Goal: Task Accomplishment & Management: Complete application form

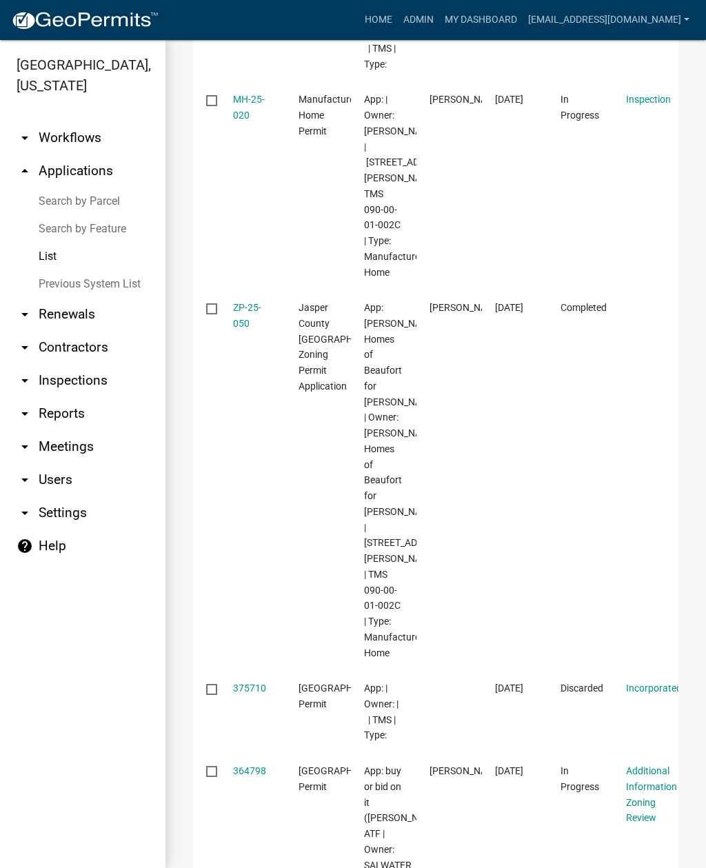
scroll to position [486, 0]
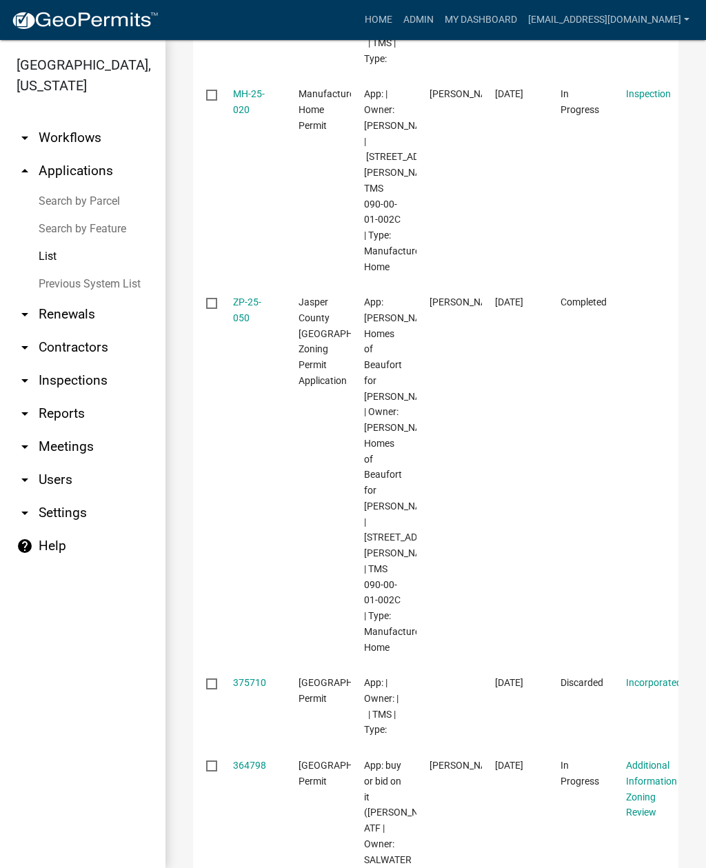
type input "571"
click at [248, 115] on link "MH-25-020" at bounding box center [249, 101] width 32 height 27
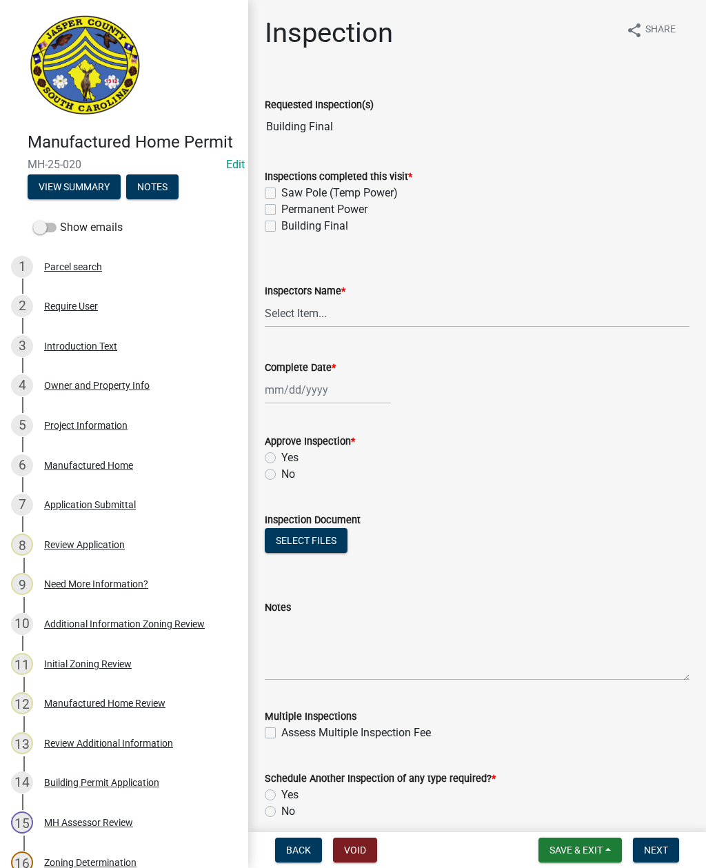
click at [88, 189] on button "View Summary" at bounding box center [74, 186] width 93 height 25
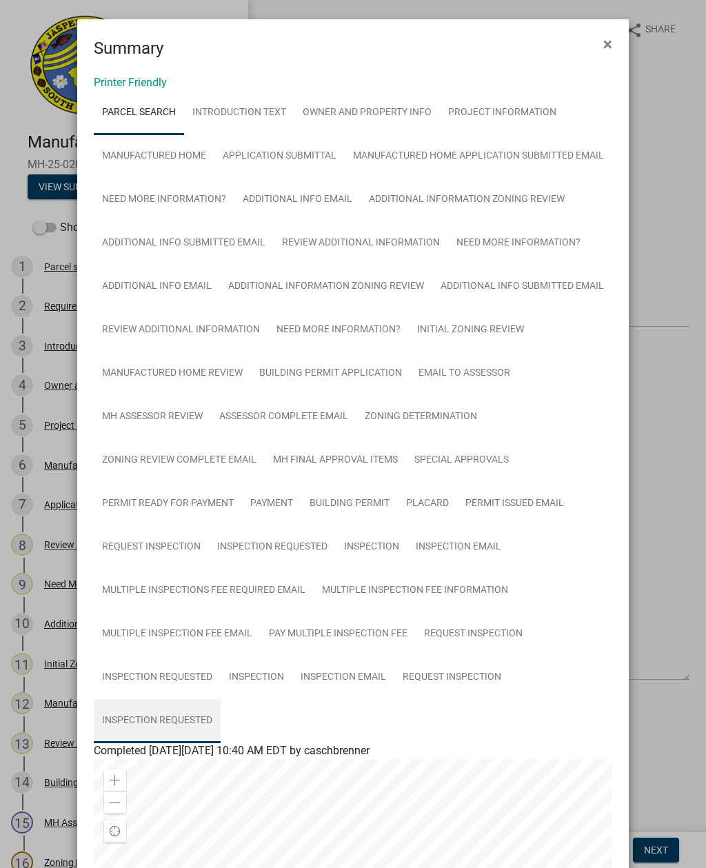
click at [174, 743] on link "Inspection Requested" at bounding box center [157, 721] width 127 height 44
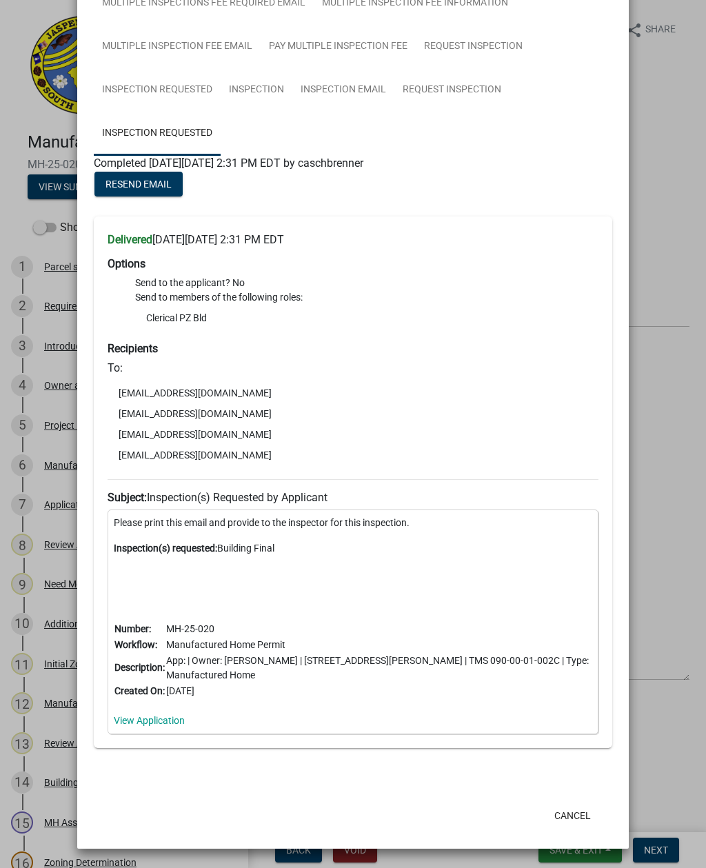
scroll to position [575, 0]
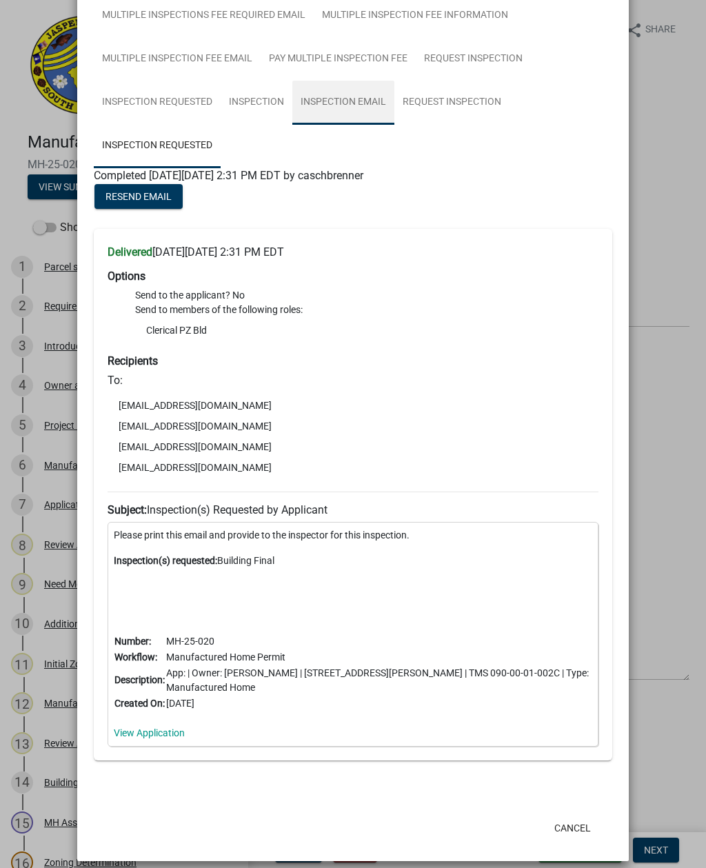
click at [350, 125] on link "Inspection Email" at bounding box center [343, 103] width 102 height 44
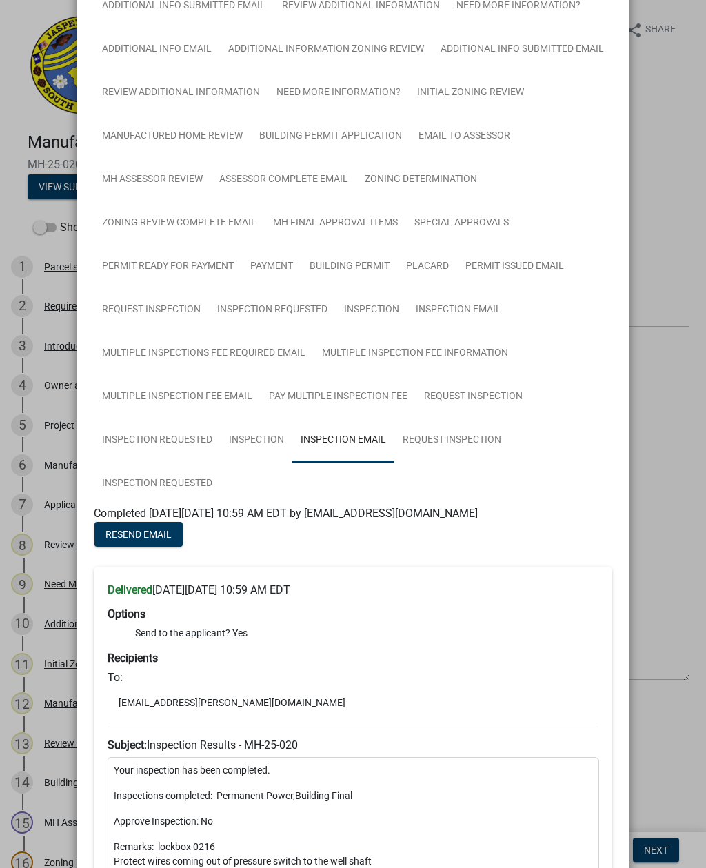
scroll to position [236, 0]
click at [161, 507] on link "Inspection Requested" at bounding box center [157, 485] width 127 height 44
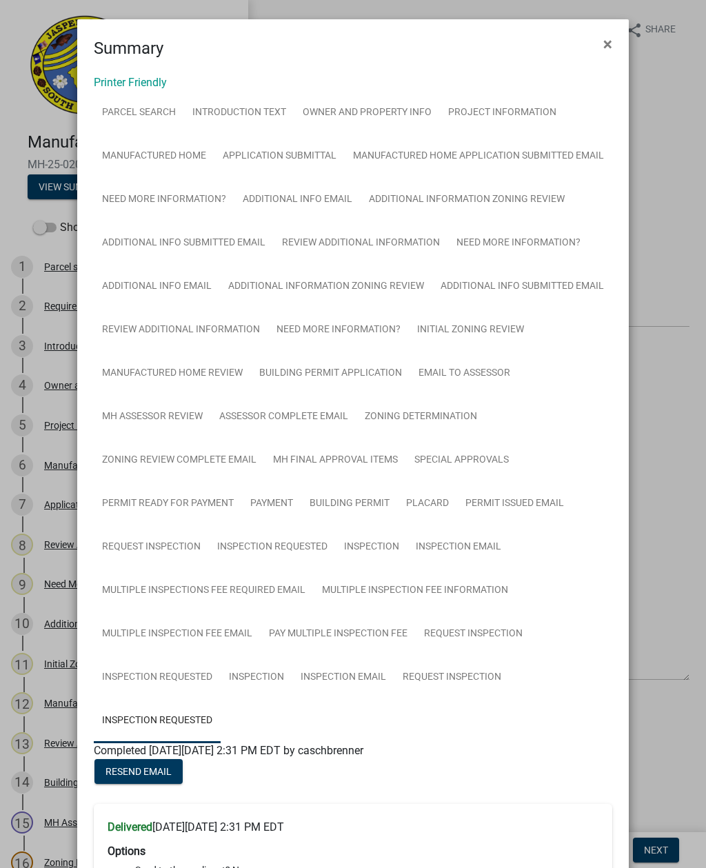
scroll to position [0, 0]
click at [614, 41] on button "×" at bounding box center [607, 44] width 31 height 39
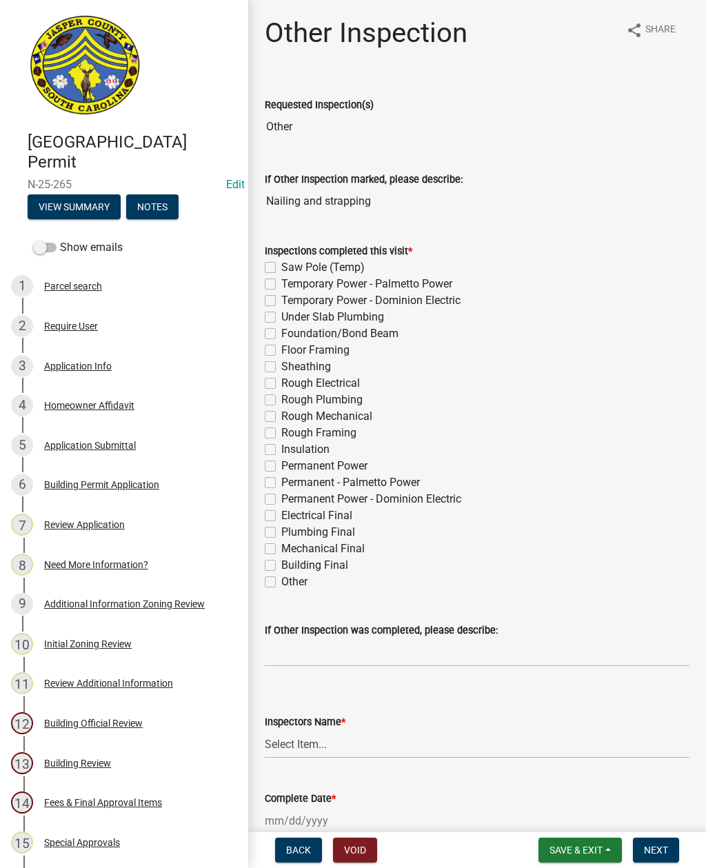
click at [281, 583] on label "Other" at bounding box center [294, 582] width 26 height 17
click at [281, 583] on input "Other" at bounding box center [285, 578] width 9 height 9
checkbox input "true"
checkbox input "false"
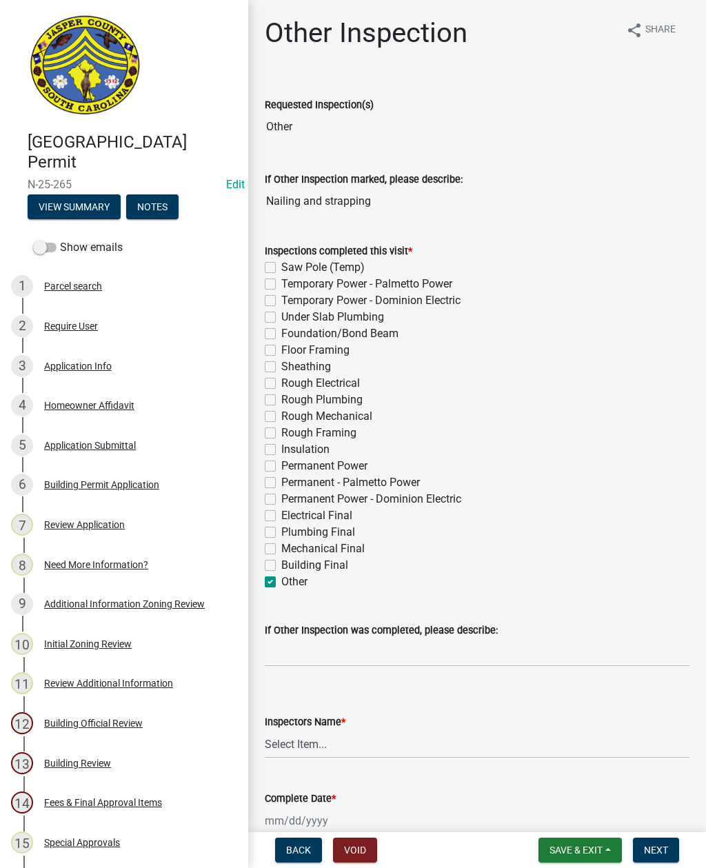
checkbox input "false"
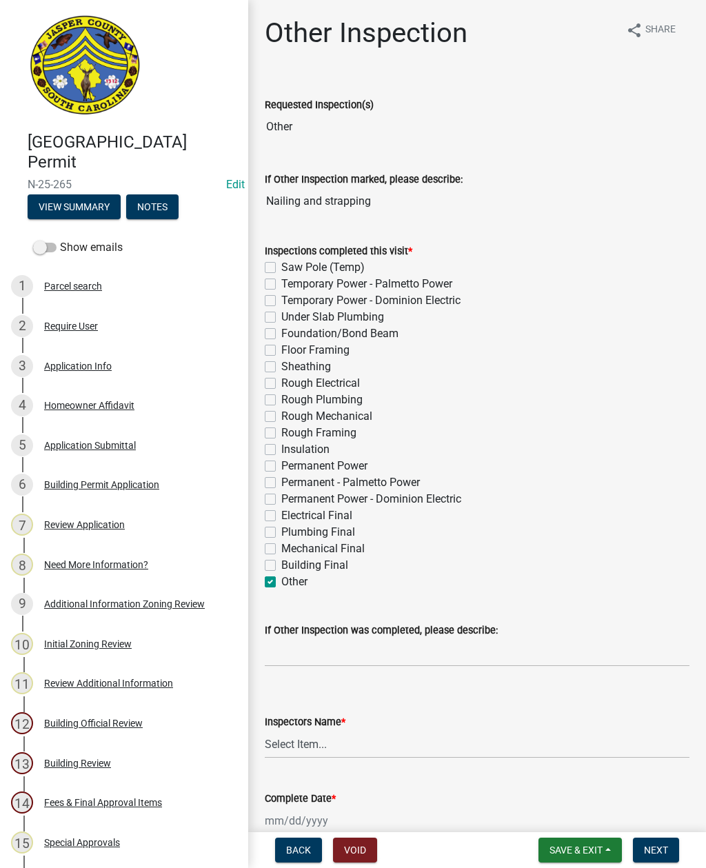
checkbox input "false"
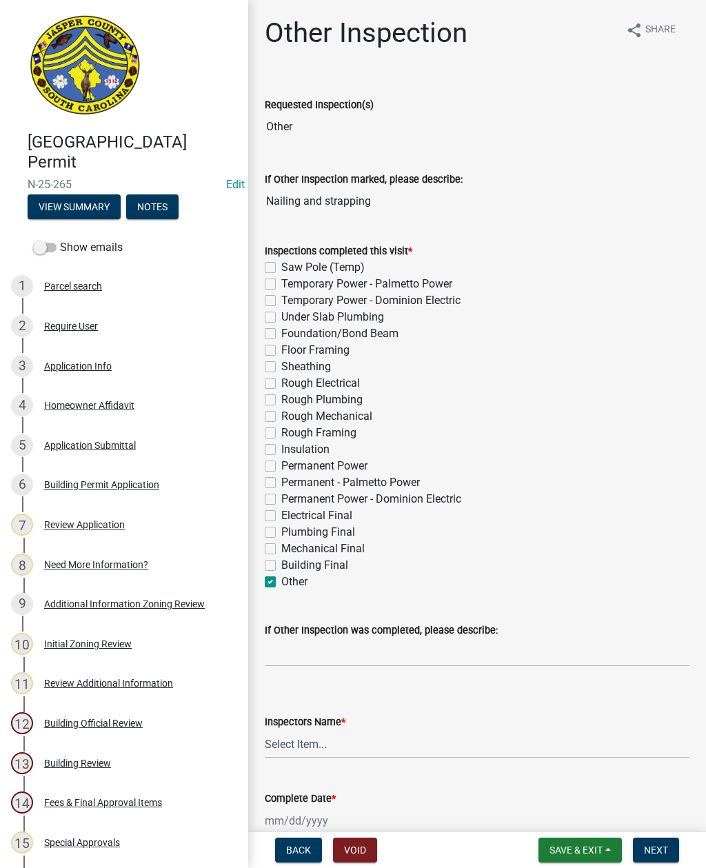
checkbox input "false"
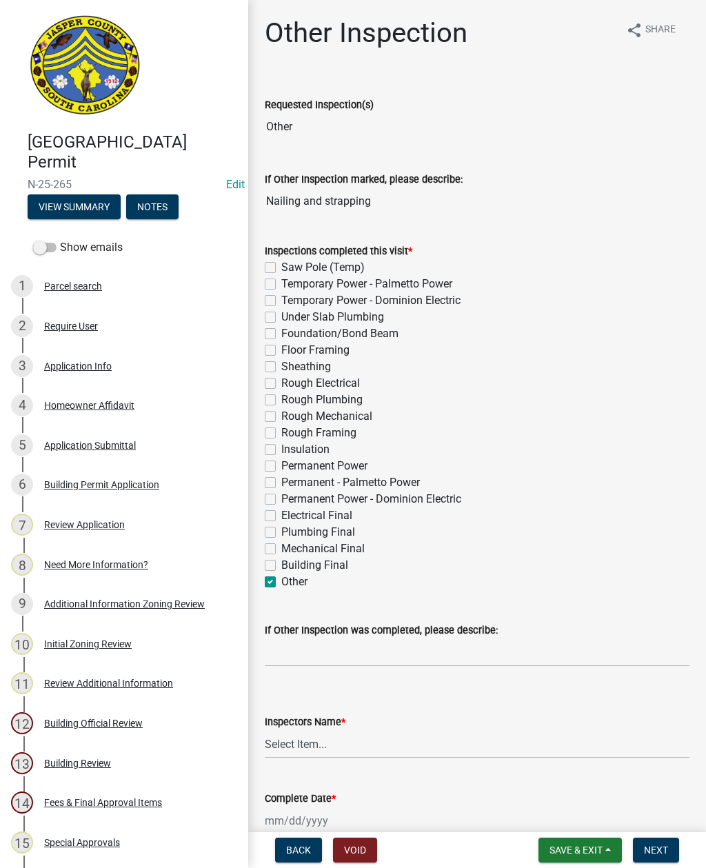
checkbox input "false"
checkbox input "true"
click at [330, 654] on input "If Other Inspection was completed, please describe:" at bounding box center [477, 652] width 425 height 28
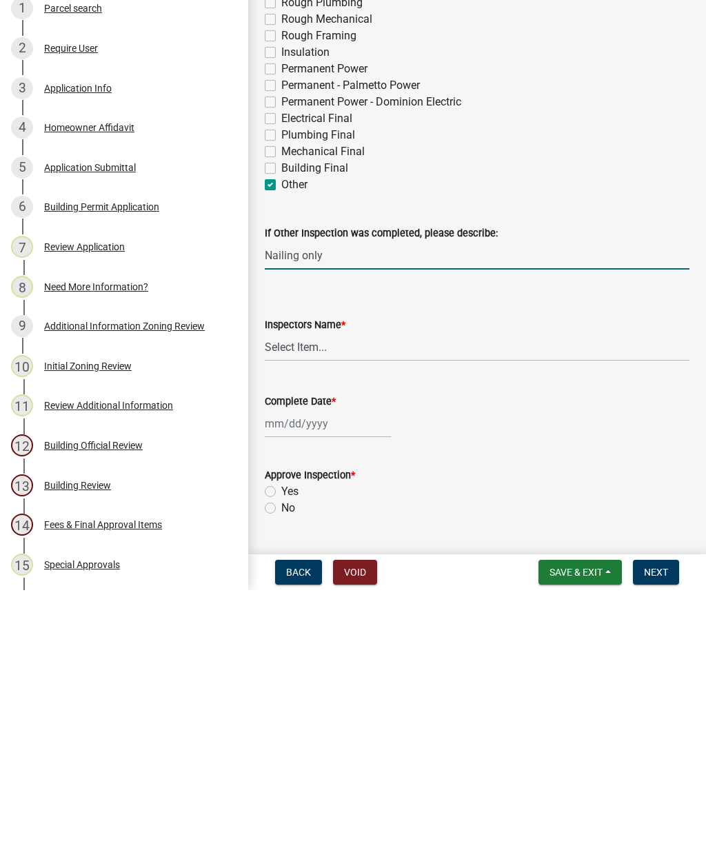
scroll to position [150, 0]
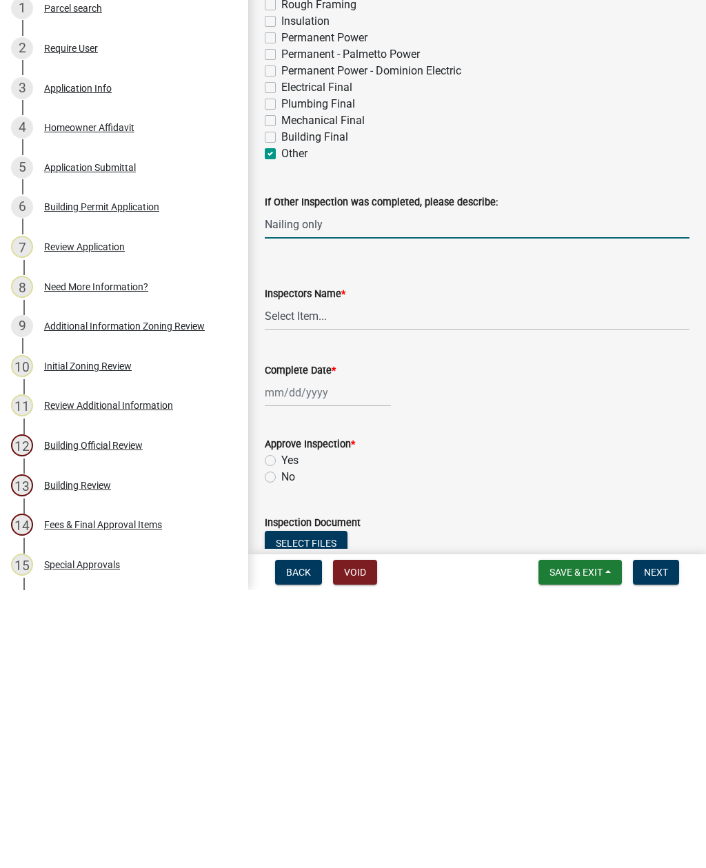
type input "Nailing only"
click at [311, 580] on select "Select Item... jcorwin@jaspercounty.gov (John Corwin ) rcampbell (Ryan Campbell)" at bounding box center [477, 594] width 425 height 28
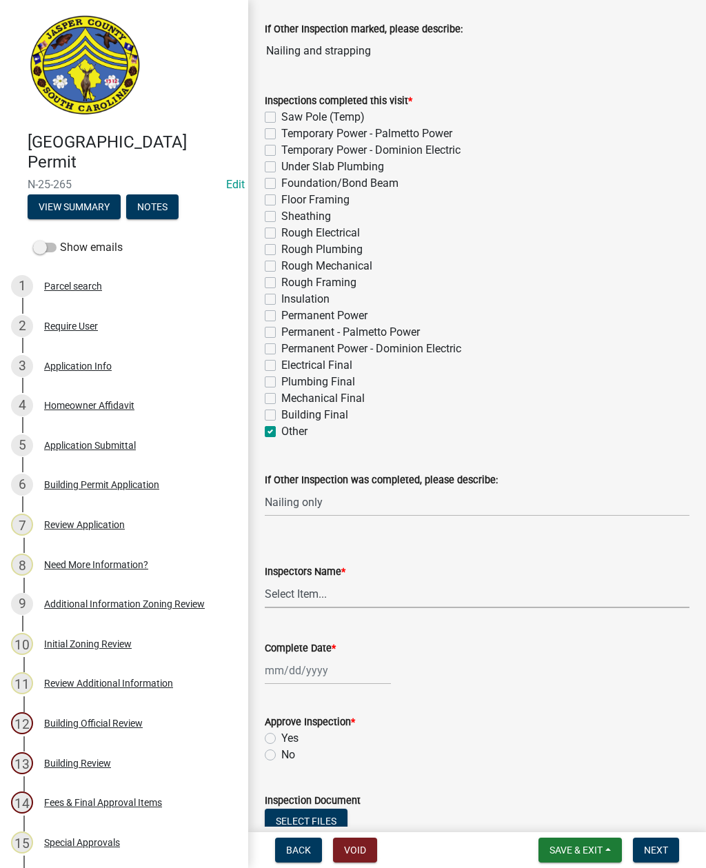
select select "2d9ba1e5-2fdd-4b15-98d0-073dcbeb5880"
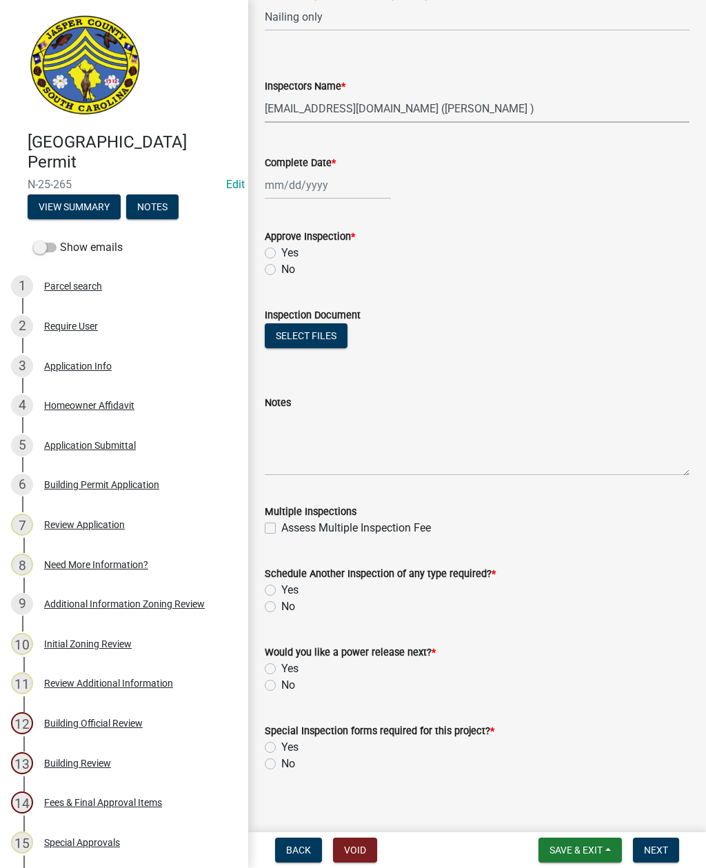
scroll to position [636, 0]
click at [281, 249] on label "Yes" at bounding box center [289, 253] width 17 height 17
click at [281, 249] on input "Yes" at bounding box center [285, 249] width 9 height 9
radio input "true"
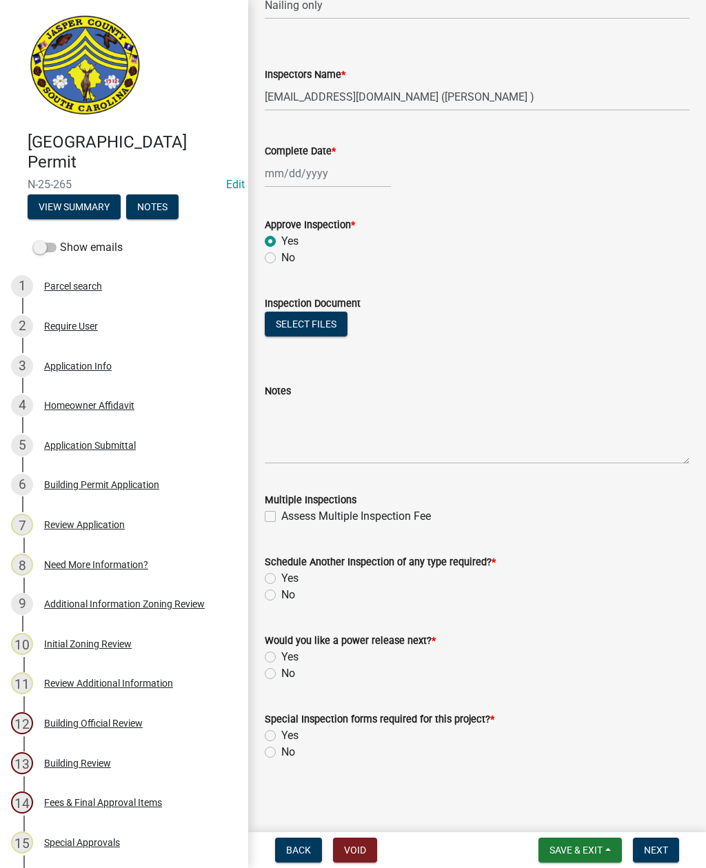
scroll to position [647, 0]
click at [281, 574] on label "Yes" at bounding box center [289, 578] width 17 height 17
click at [281, 574] on input "Yes" at bounding box center [285, 574] width 9 height 9
radio input "true"
click at [281, 674] on label "No" at bounding box center [288, 673] width 14 height 17
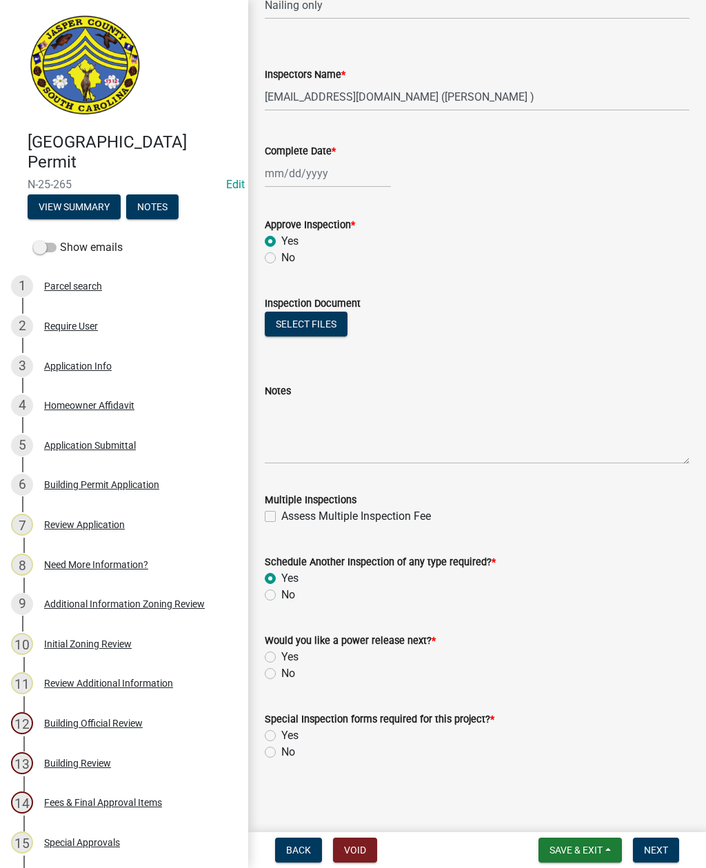
click at [281, 674] on input "No" at bounding box center [285, 669] width 9 height 9
radio input "true"
click at [281, 756] on label "No" at bounding box center [288, 752] width 14 height 17
click at [281, 753] on input "No" at bounding box center [285, 748] width 9 height 9
radio input "true"
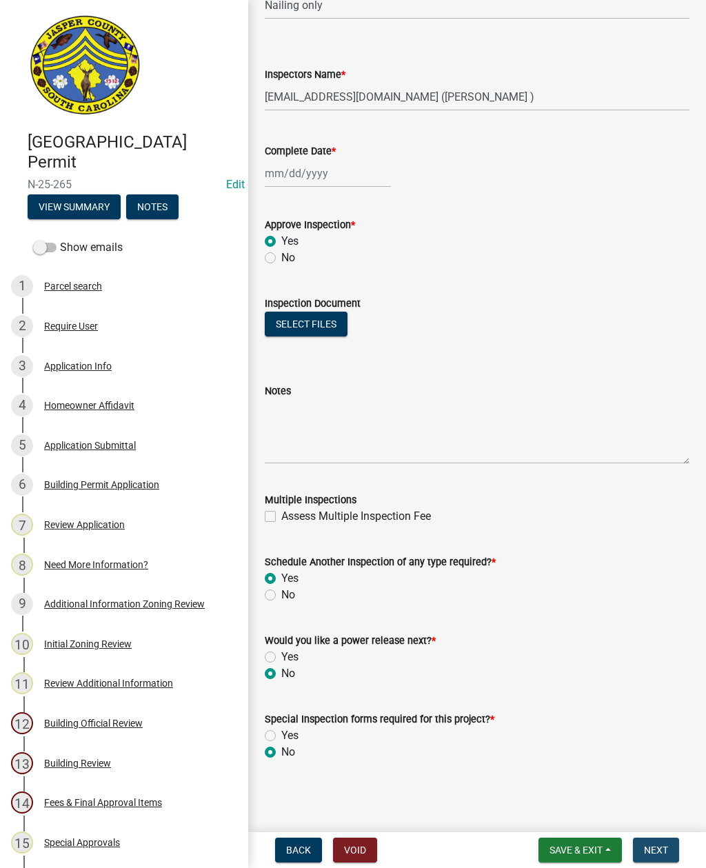
click at [648, 848] on span "Next" at bounding box center [656, 850] width 24 height 11
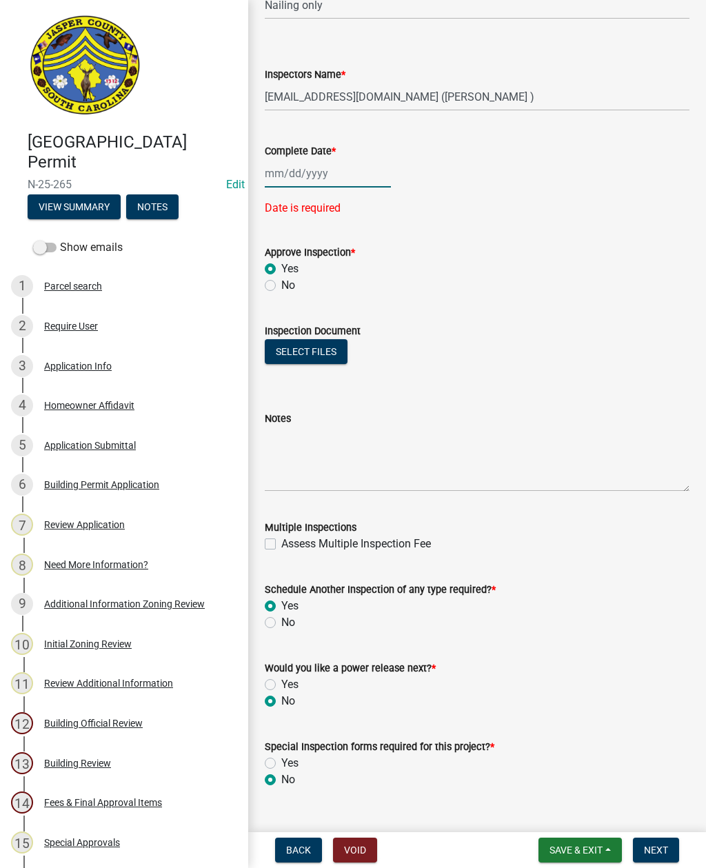
click at [298, 170] on div at bounding box center [328, 173] width 126 height 28
select select "8"
select select "2025"
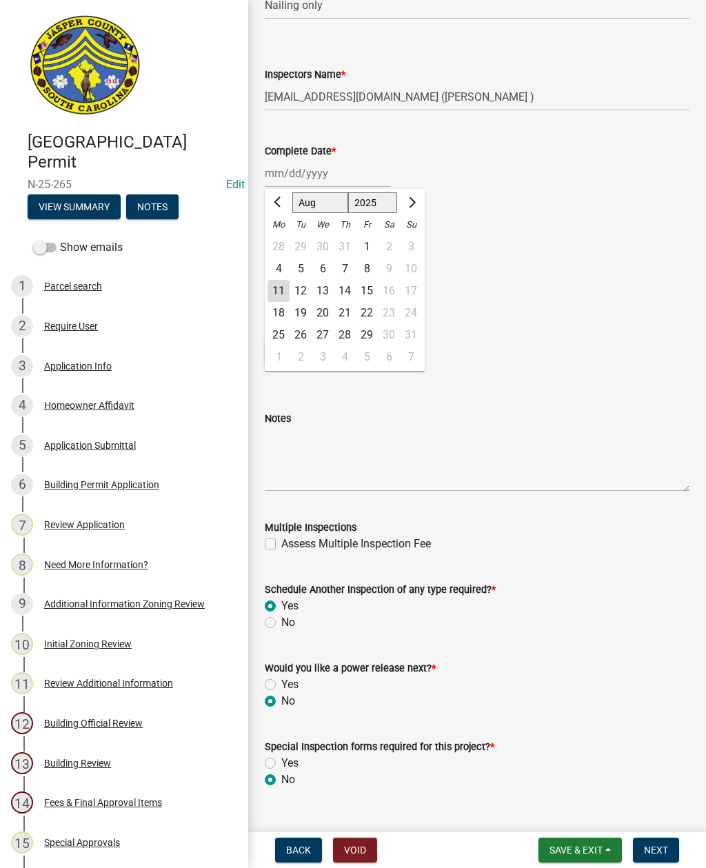
click at [276, 285] on div "11" at bounding box center [278, 291] width 22 height 22
type input "[DATE]"
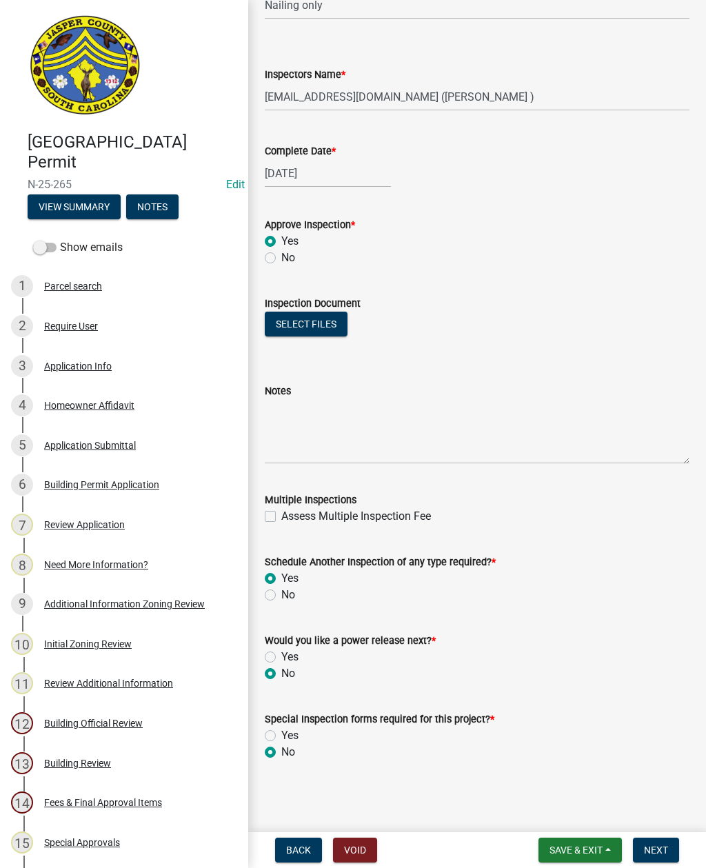
click at [667, 845] on span "Next" at bounding box center [656, 850] width 24 height 11
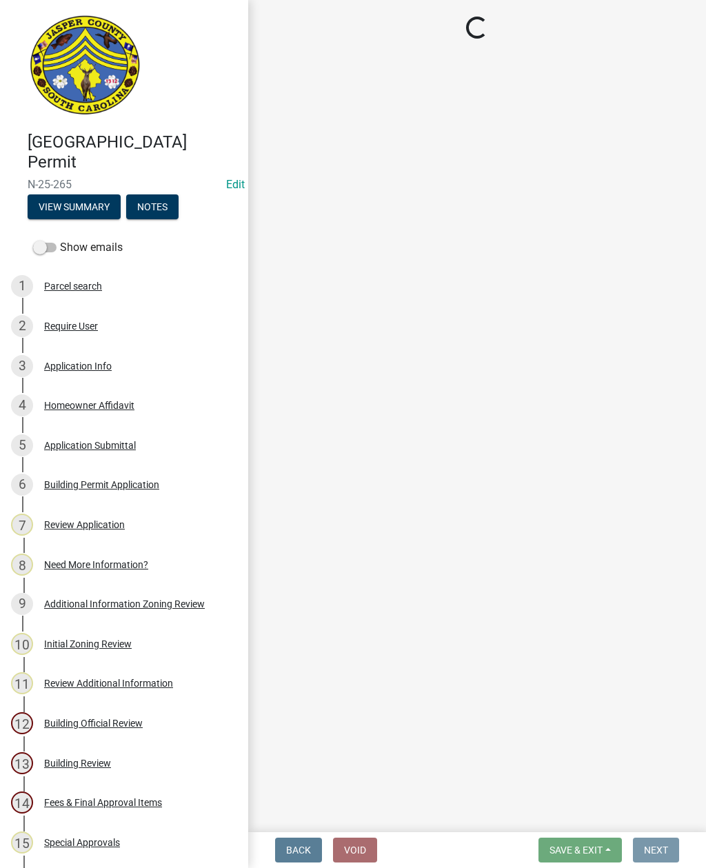
scroll to position [0, 0]
click at [682, 239] on main "Loading..." at bounding box center [477, 413] width 458 height 827
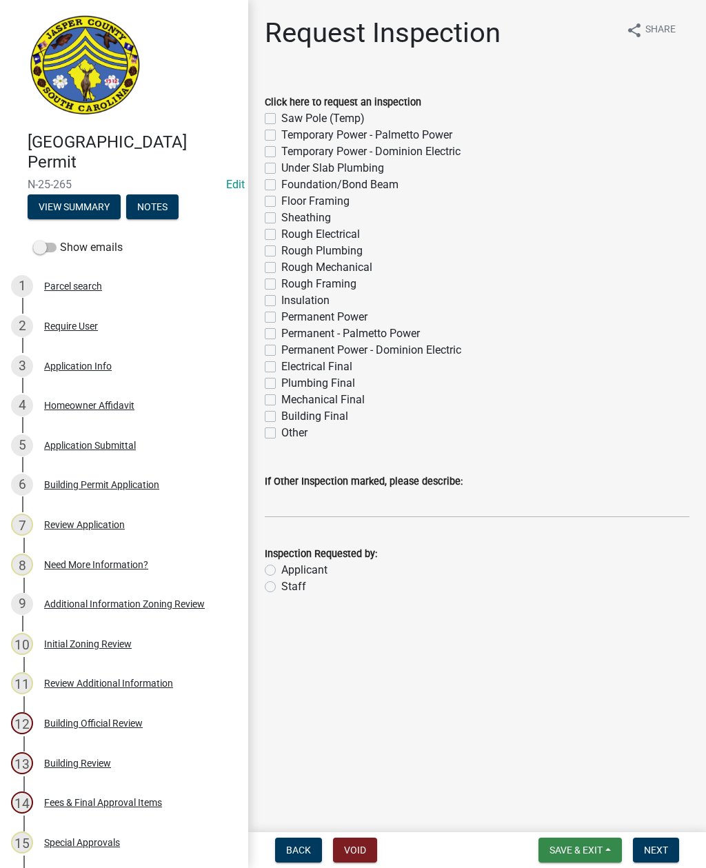
click at [586, 845] on span "Save & Exit" at bounding box center [575, 850] width 53 height 11
click at [565, 816] on button "Save & Exit" at bounding box center [567, 814] width 110 height 33
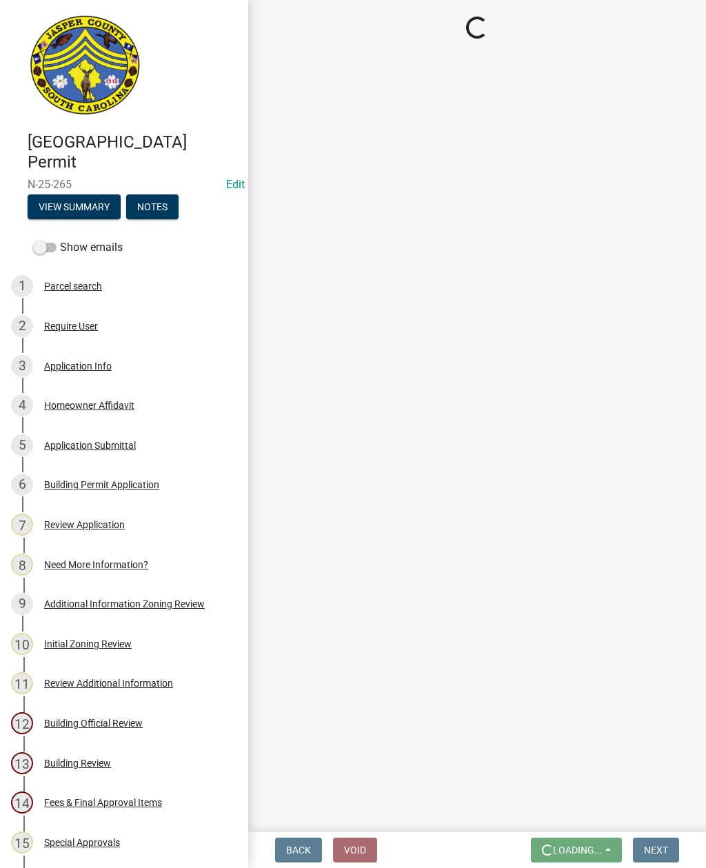
click at [30, 232] on header "Jasper County Building Permit N-25-265 Edit View Summary Notes" at bounding box center [124, 117] width 248 height 234
